Goal: Task Accomplishment & Management: Manage account settings

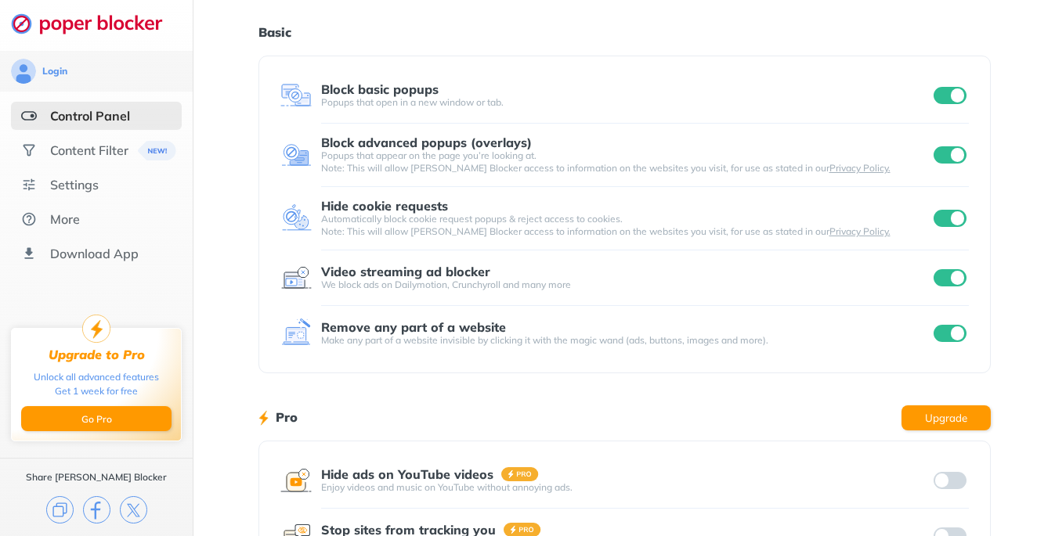
scroll to position [42, 0]
click at [951, 101] on input "checkbox" at bounding box center [949, 96] width 33 height 17
click at [955, 146] on div at bounding box center [949, 156] width 38 height 22
click at [955, 156] on input "checkbox" at bounding box center [949, 155] width 33 height 17
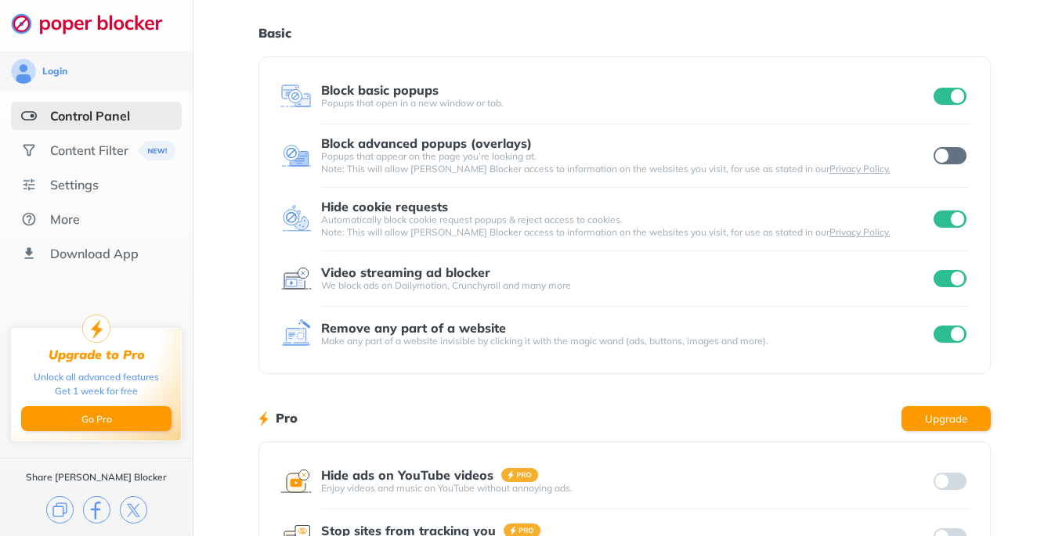
click at [955, 156] on input "checkbox" at bounding box center [949, 155] width 33 height 17
click at [114, 143] on div "Content Filter" at bounding box center [89, 151] width 78 height 16
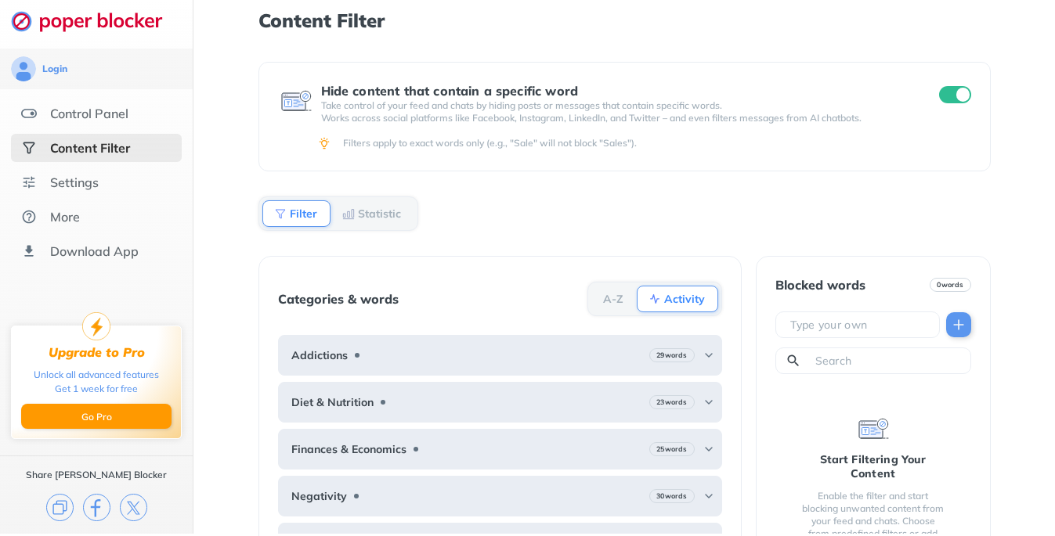
scroll to position [35, 0]
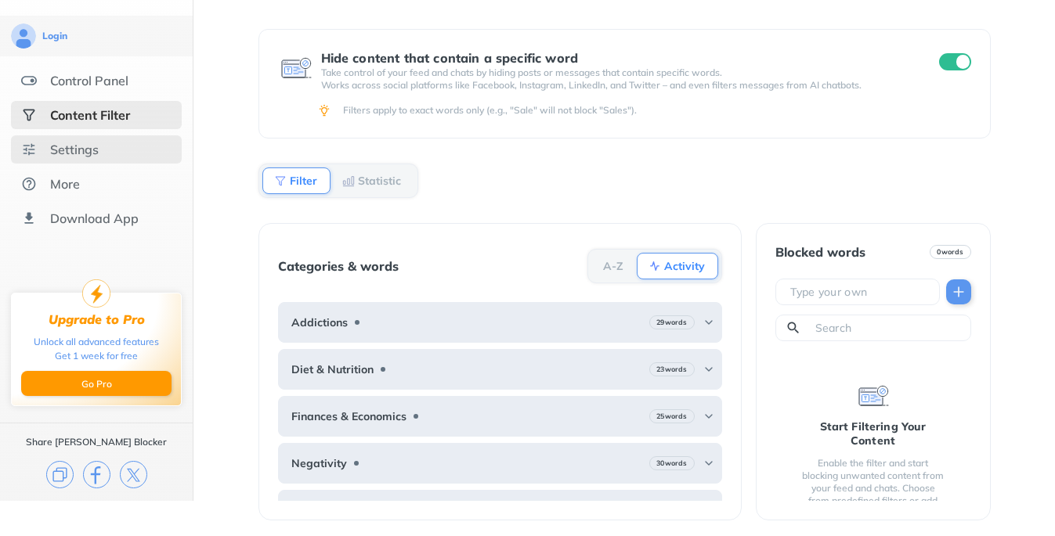
click at [70, 155] on div "Settings" at bounding box center [74, 150] width 49 height 16
